Goal: Task Accomplishment & Management: Manage account settings

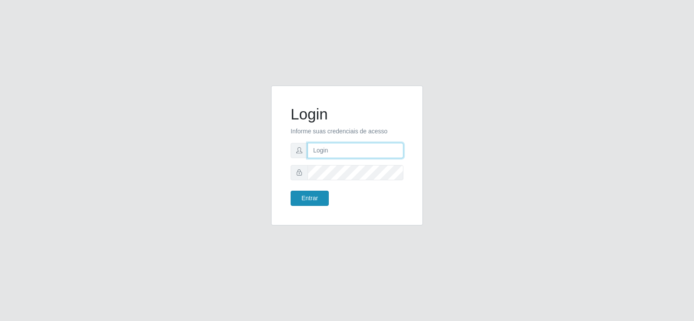
type input "[EMAIL_ADDRESS][DOMAIN_NAME]"
click at [308, 198] on button "Entrar" at bounding box center [310, 197] width 38 height 15
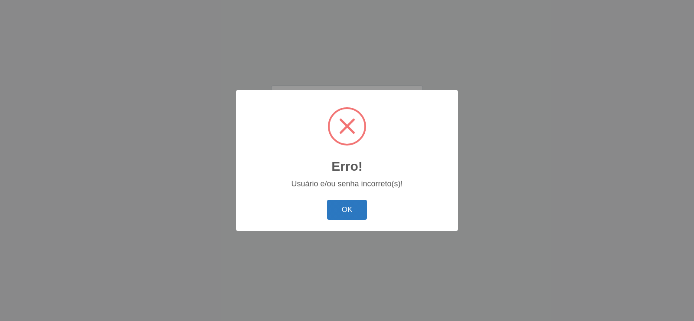
click at [352, 208] on button "OK" at bounding box center [347, 210] width 40 height 20
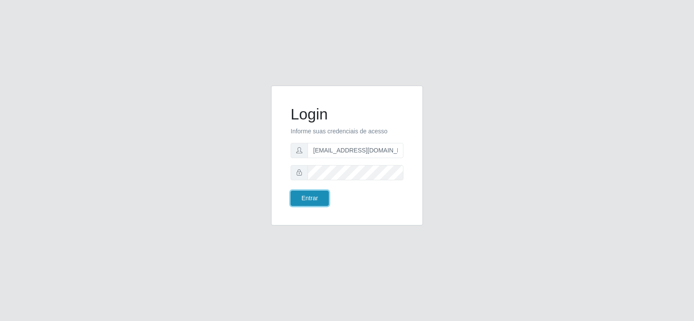
click at [311, 196] on button "Entrar" at bounding box center [310, 197] width 38 height 15
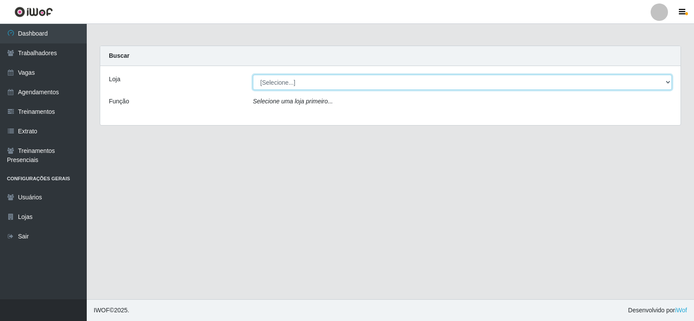
drag, startPoint x: 295, startPoint y: 78, endPoint x: 297, endPoint y: 85, distance: 7.7
click at [295, 78] on select "[Selecione...] Iskisita Atakado - Centro de Distribuição" at bounding box center [462, 82] width 419 height 15
select select "425"
click at [253, 75] on select "[Selecione...] Iskisita Atakado - Centro de Distribuição" at bounding box center [462, 82] width 419 height 15
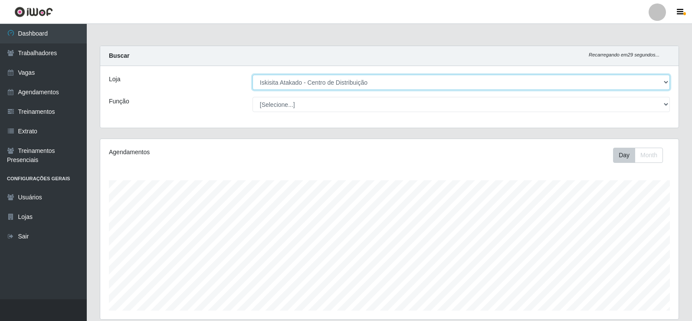
scroll to position [180, 578]
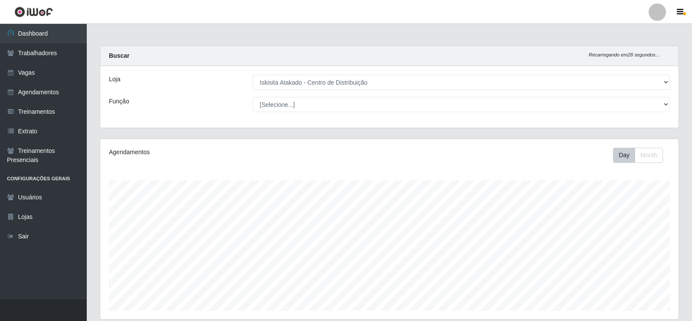
click at [477, 30] on main "Carregando... Buscar Recarregando em 28 segundos... Loja [Selecione...] Iskisit…" at bounding box center [389, 270] width 605 height 492
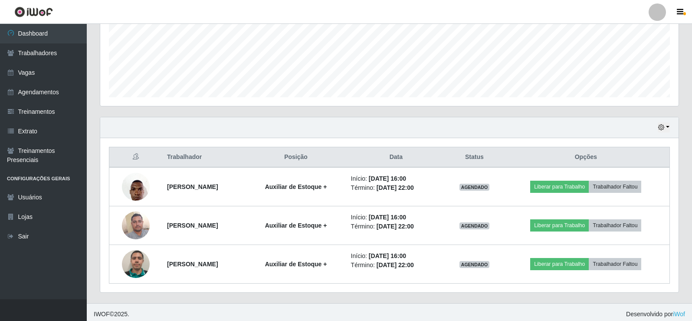
scroll to position [217, 0]
